Goal: Information Seeking & Learning: Learn about a topic

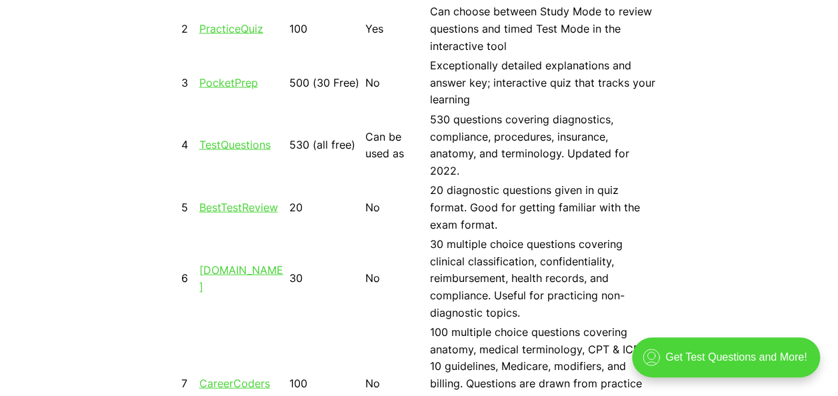
scroll to position [1039, 0]
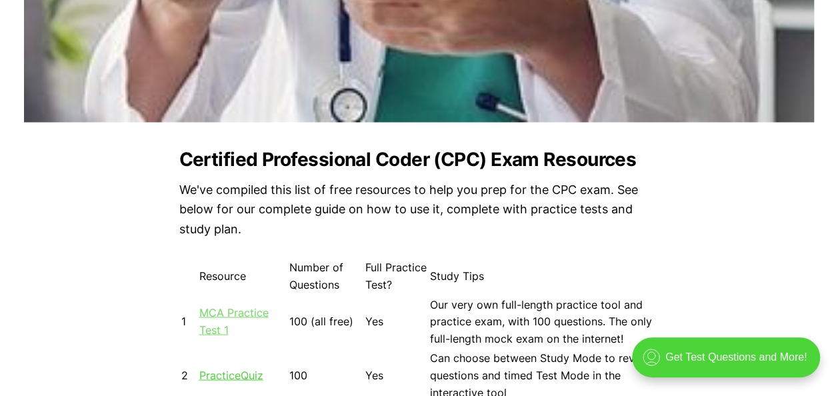
click at [217, 312] on link "MCA Practice Test 1" at bounding box center [233, 320] width 69 height 31
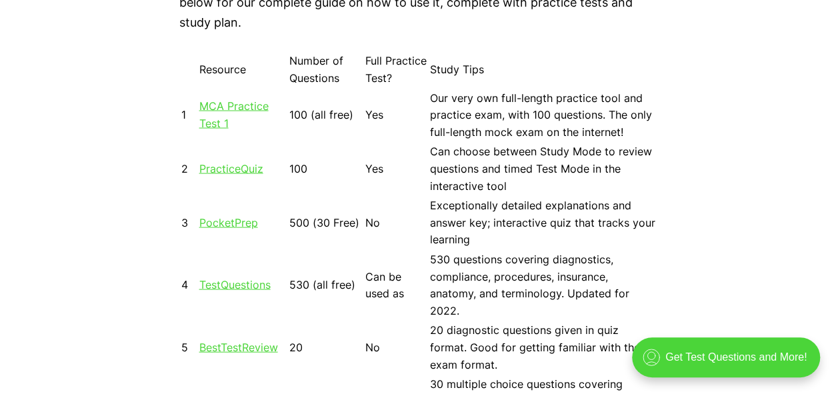
scroll to position [1252, 0]
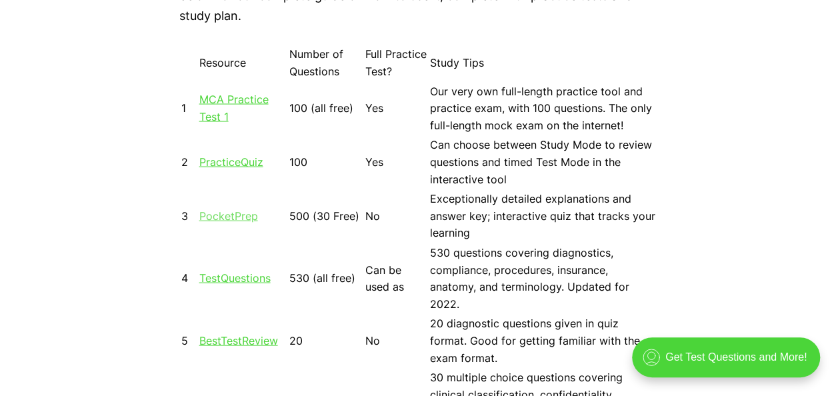
click at [224, 217] on link "PocketPrep" at bounding box center [228, 215] width 59 height 13
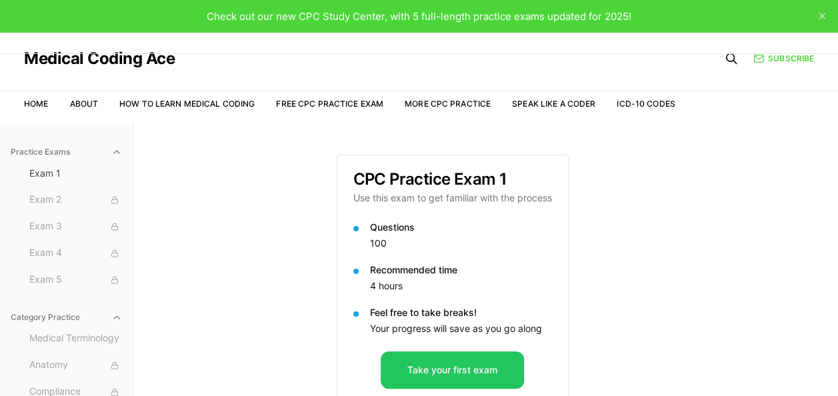
drag, startPoint x: 138, startPoint y: 3, endPoint x: 209, endPoint y: 180, distance: 190.9
click at [209, 180] on div "Practice Exams Exam 1 Exam 2 Exam 3 Exam 4 Exam 5 Category Practice Medical Ter…" at bounding box center [419, 321] width 838 height 396
click at [455, 100] on link "More CPC Practice" at bounding box center [448, 104] width 86 height 10
